Goal: Information Seeking & Learning: Learn about a topic

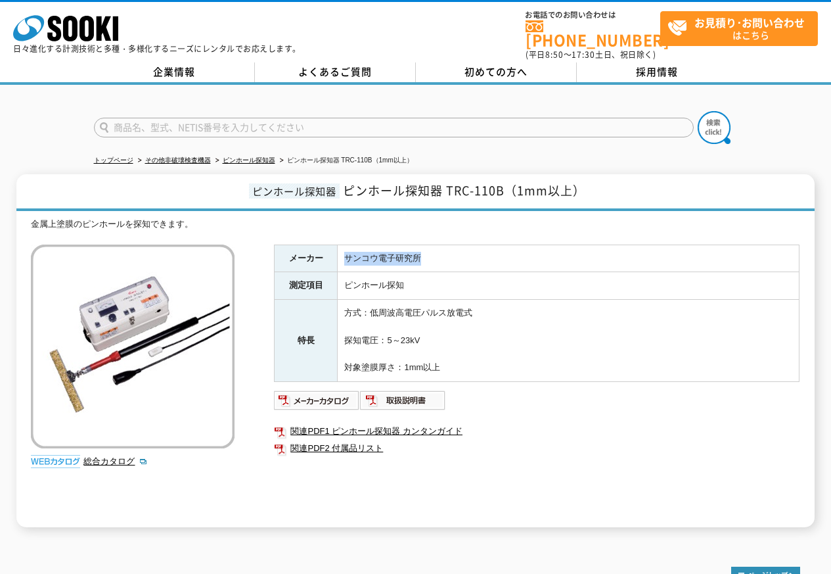
drag, startPoint x: 347, startPoint y: 252, endPoint x: 420, endPoint y: 254, distance: 72.9
click at [420, 254] on td "サンコウ電子研究所" at bounding box center [569, 258] width 462 height 28
click at [519, 336] on td "方式：低周波高電圧パルス放電式 探知電圧：5～23kV 対象塗膜厚さ：1mm以上" at bounding box center [569, 341] width 462 height 82
drag, startPoint x: 348, startPoint y: 254, endPoint x: 394, endPoint y: 258, distance: 46.8
click at [394, 258] on td "サンコウ電子研究所" at bounding box center [569, 258] width 462 height 28
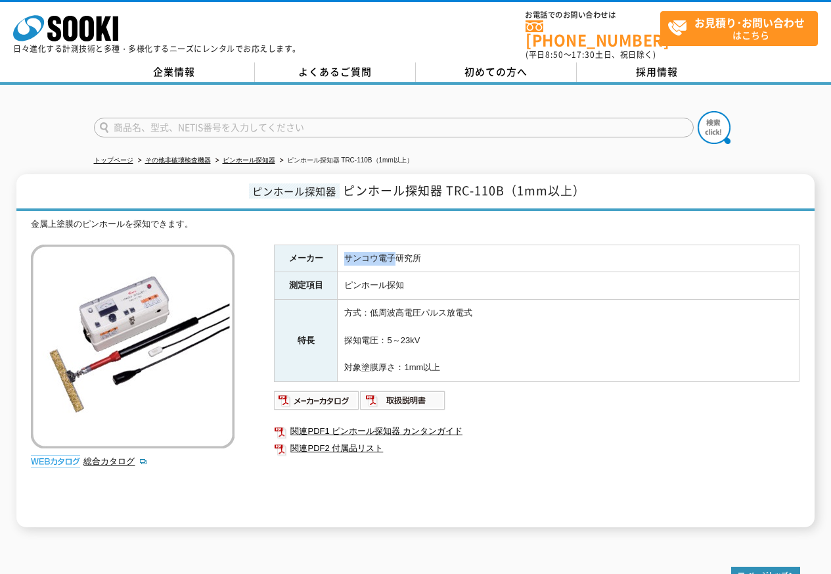
copy td "サンコウ電子"
drag, startPoint x: 422, startPoint y: 250, endPoint x: 344, endPoint y: 251, distance: 78.2
click at [344, 251] on td "サンコウ電子研究所" at bounding box center [569, 258] width 462 height 28
drag, startPoint x: 351, startPoint y: 183, endPoint x: 428, endPoint y: 183, distance: 76.9
click at [428, 183] on span "ピンホール探知器 TRC-110B（1mm以上）" at bounding box center [464, 190] width 242 height 18
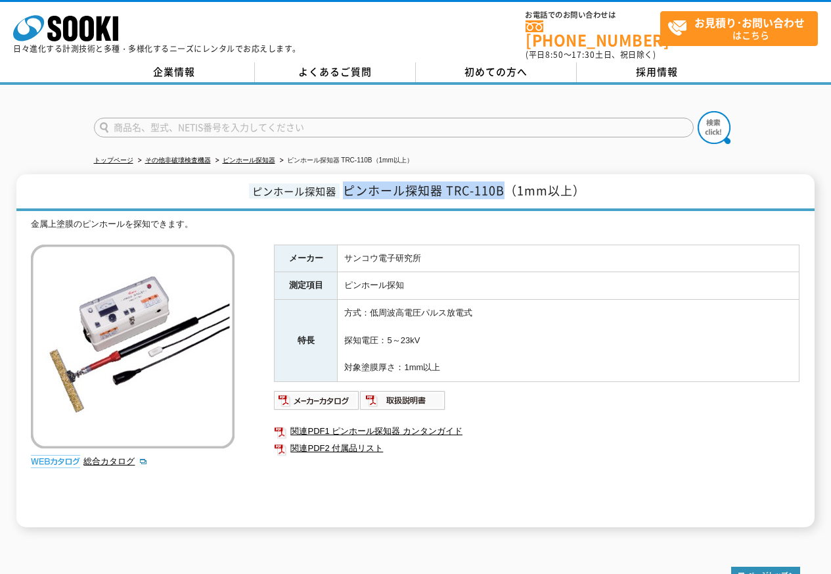
drag, startPoint x: 345, startPoint y: 185, endPoint x: 504, endPoint y: 190, distance: 159.1
click at [504, 190] on span "ピンホール探知器 TRC-110B（1mm以上）" at bounding box center [464, 190] width 242 height 18
